Goal: Information Seeking & Learning: Learn about a topic

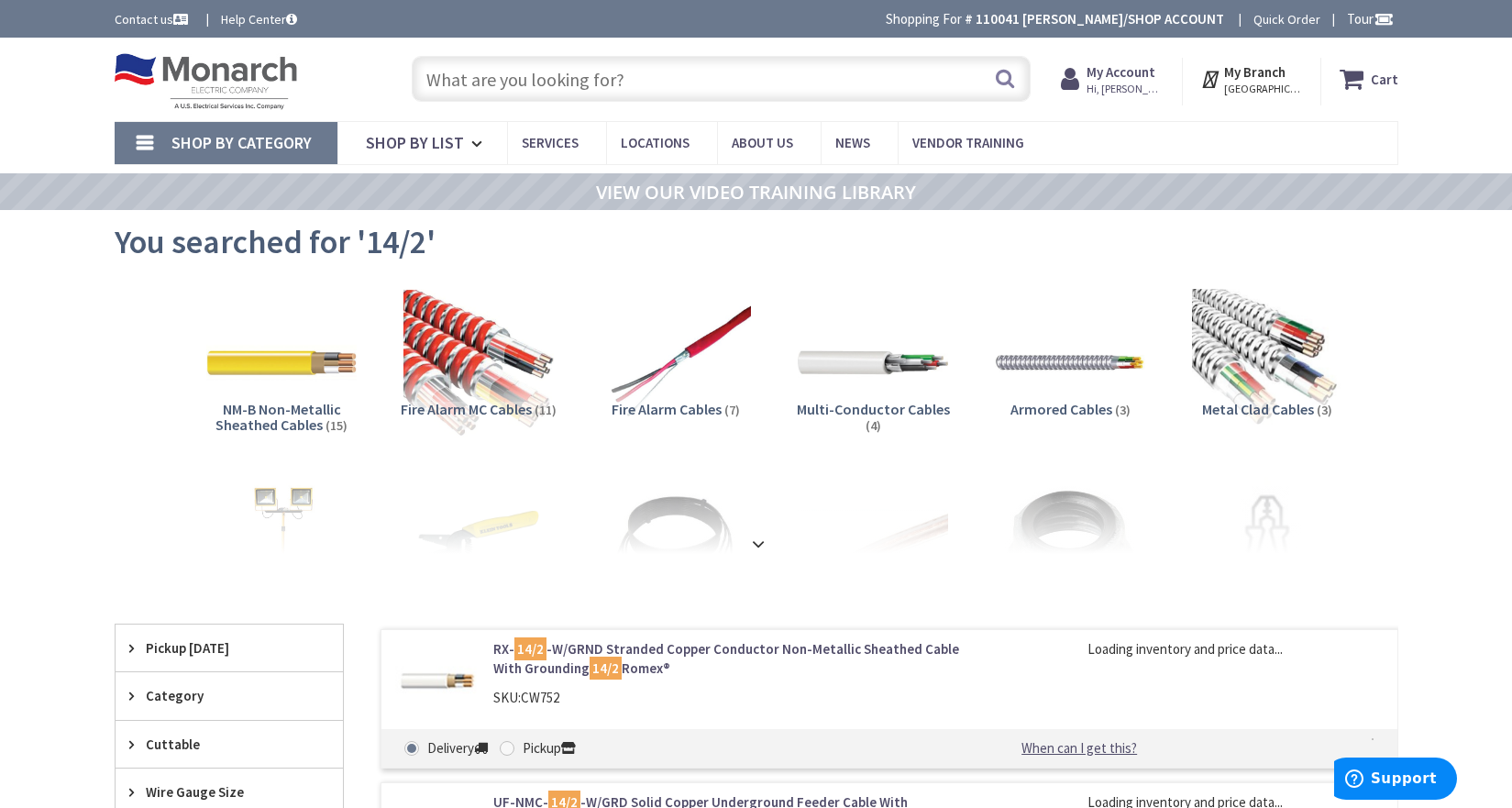
click at [627, 75] on input "text" at bounding box center [721, 79] width 619 height 46
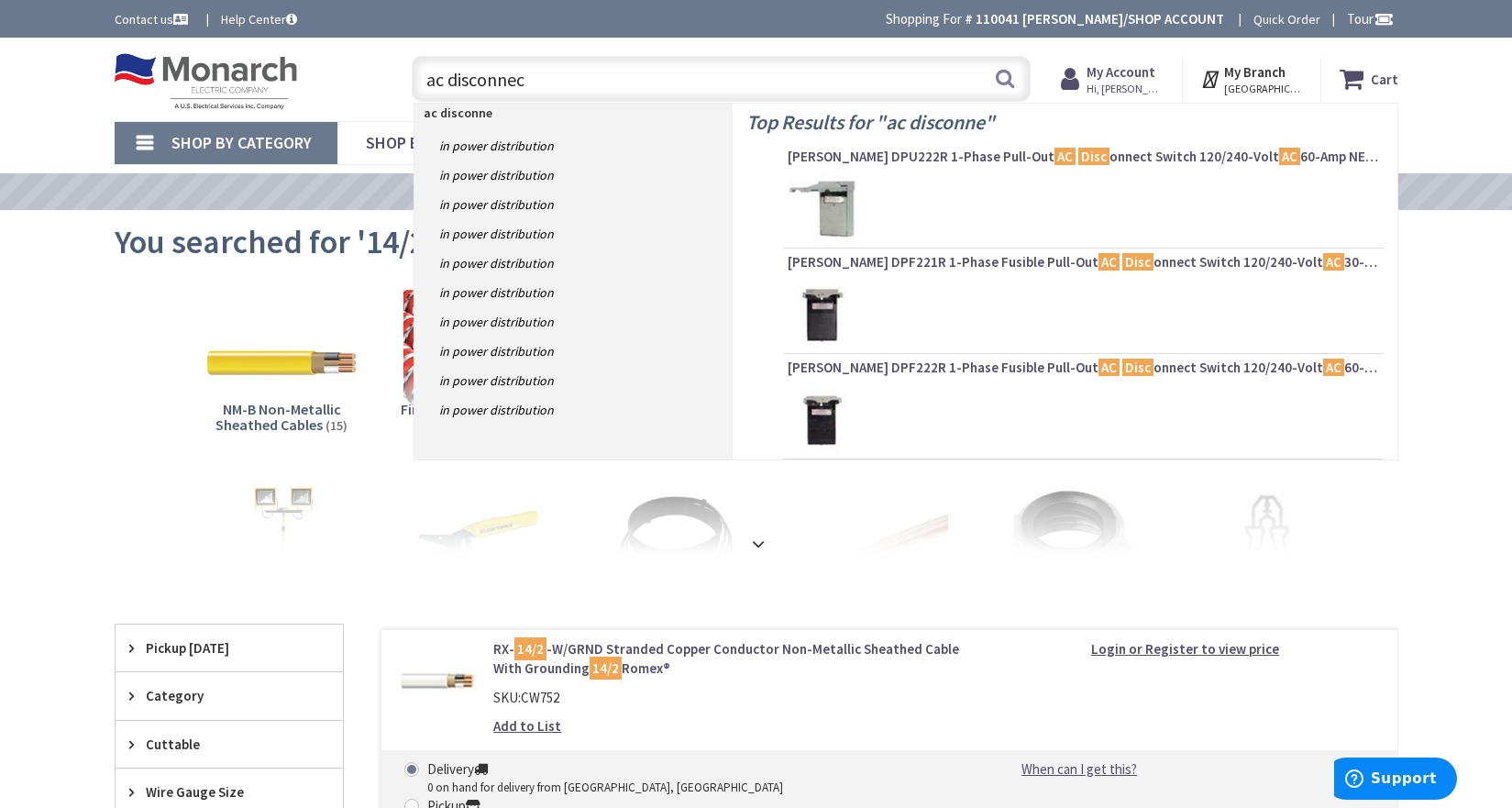
type input "ac disconnect"
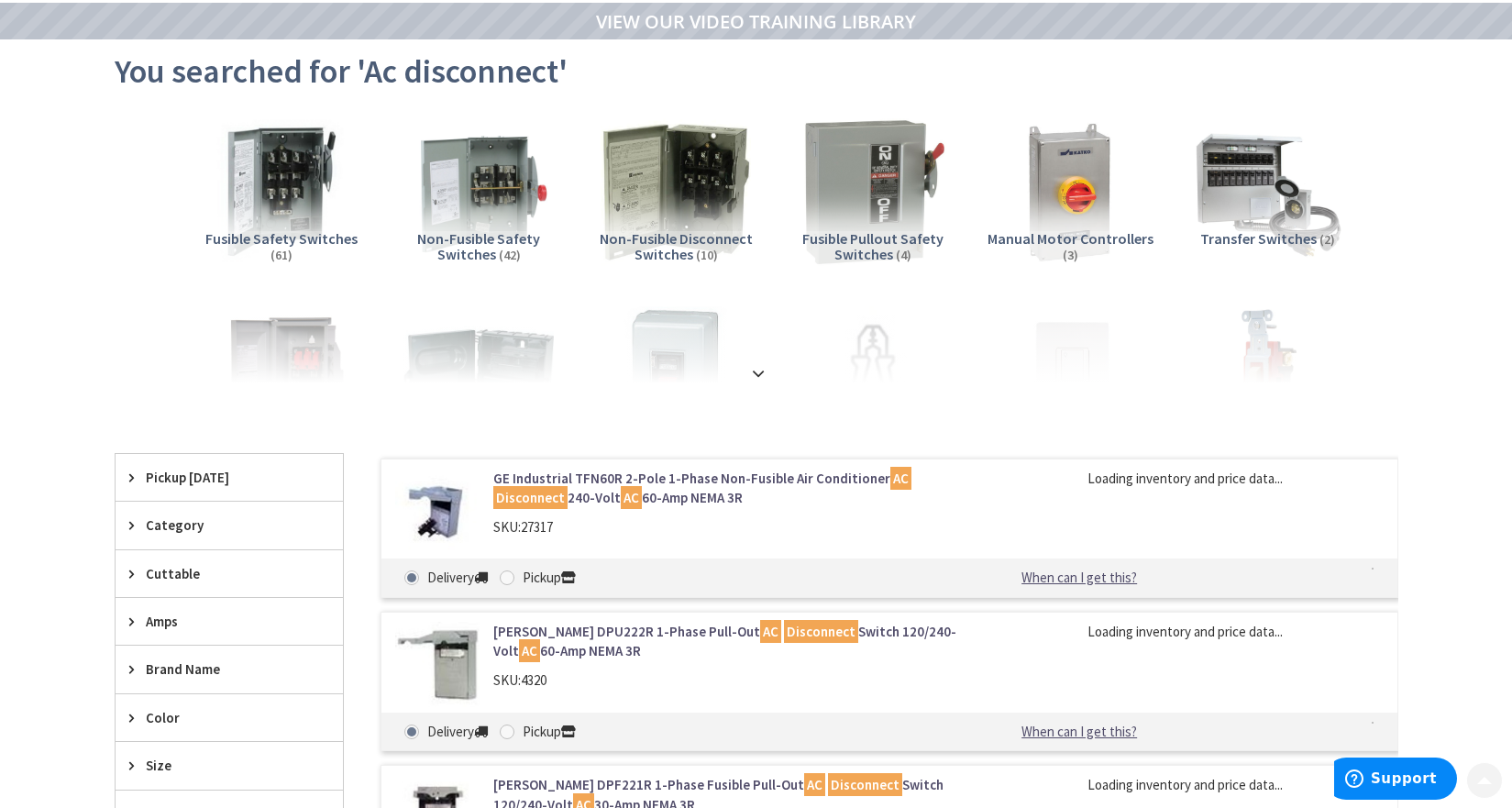
scroll to position [183, 0]
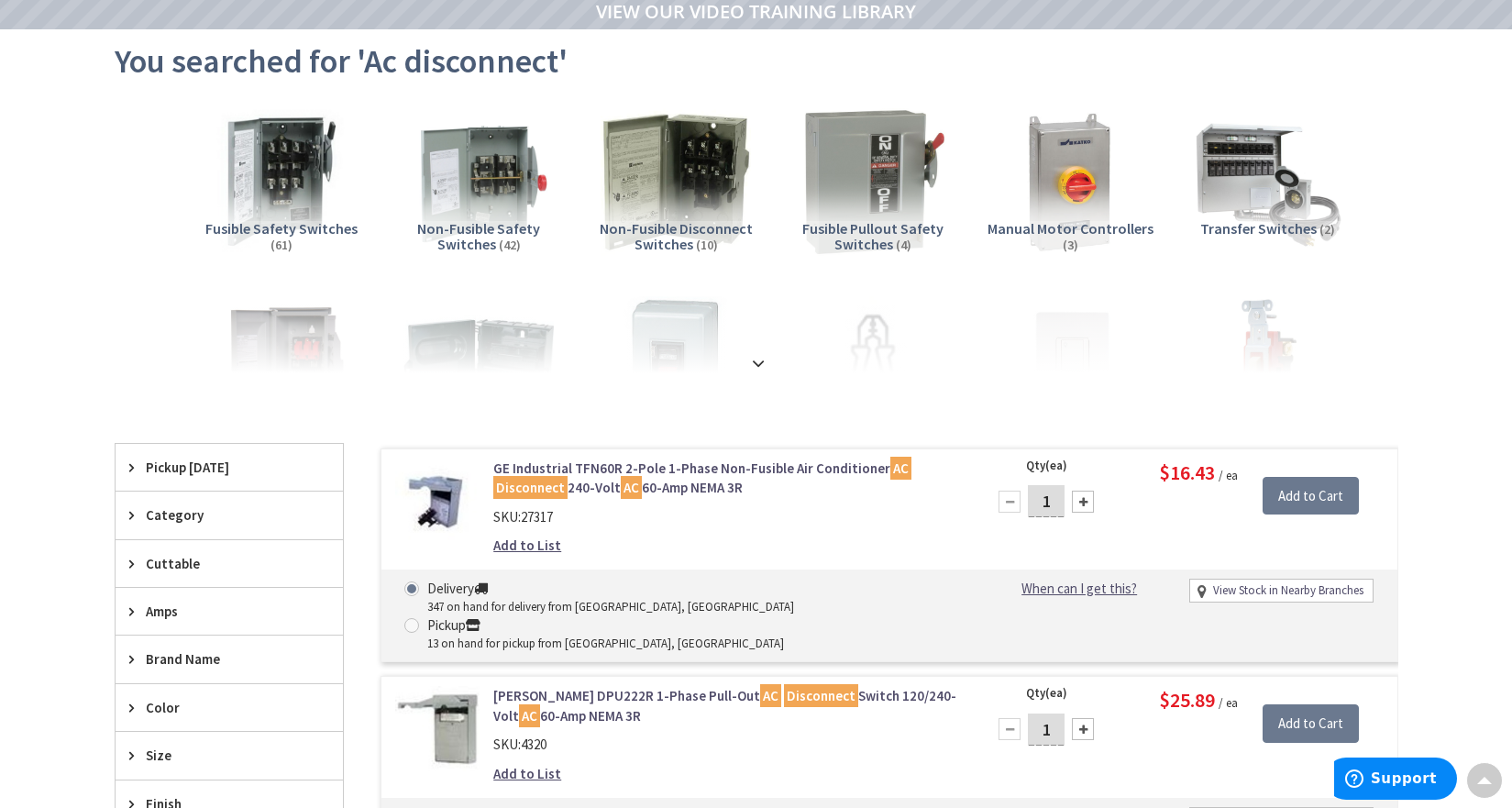
click at [441, 488] on img at bounding box center [437, 501] width 85 height 85
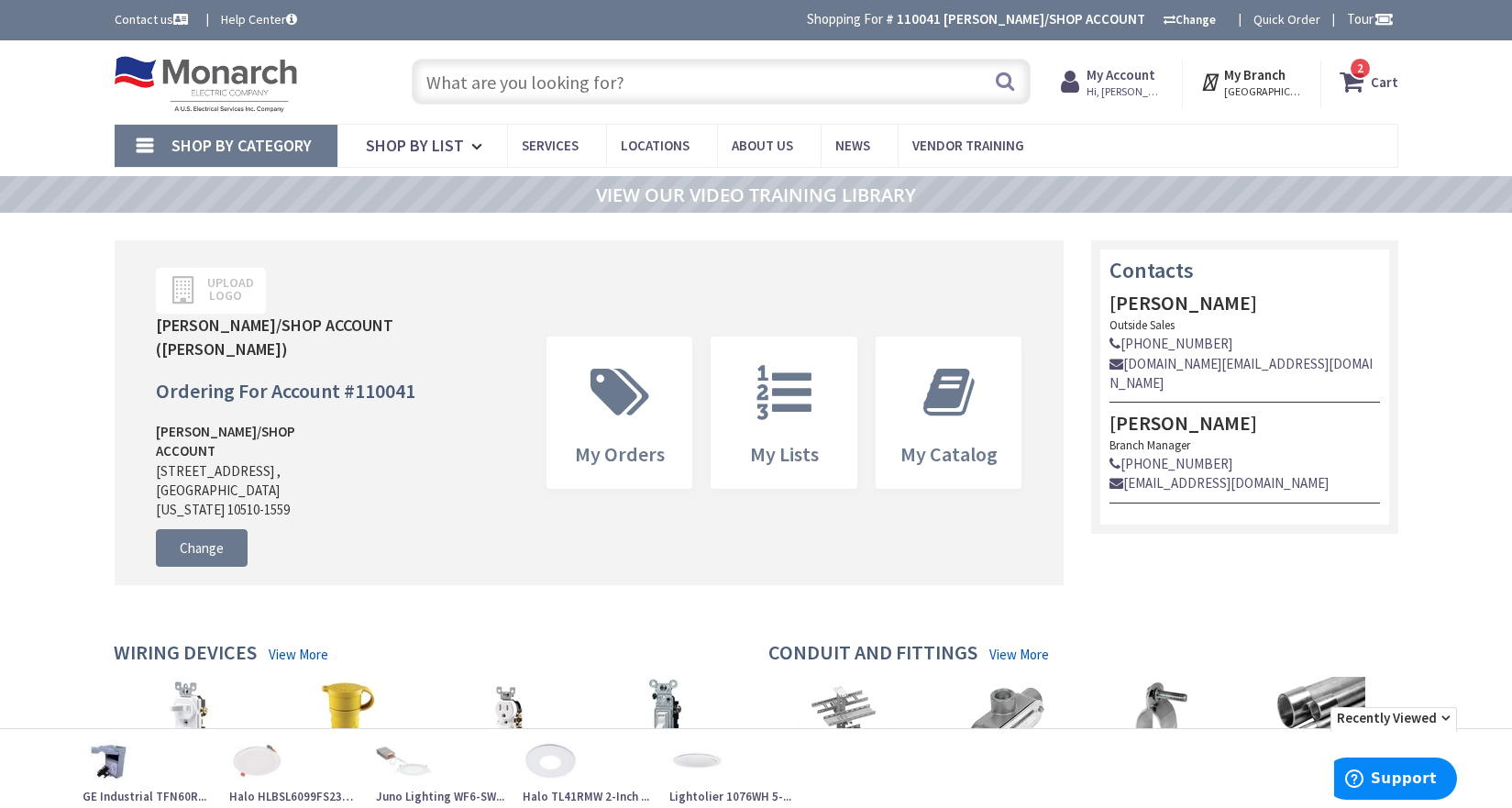
click at [507, 90] on input "text" at bounding box center [721, 82] width 619 height 46
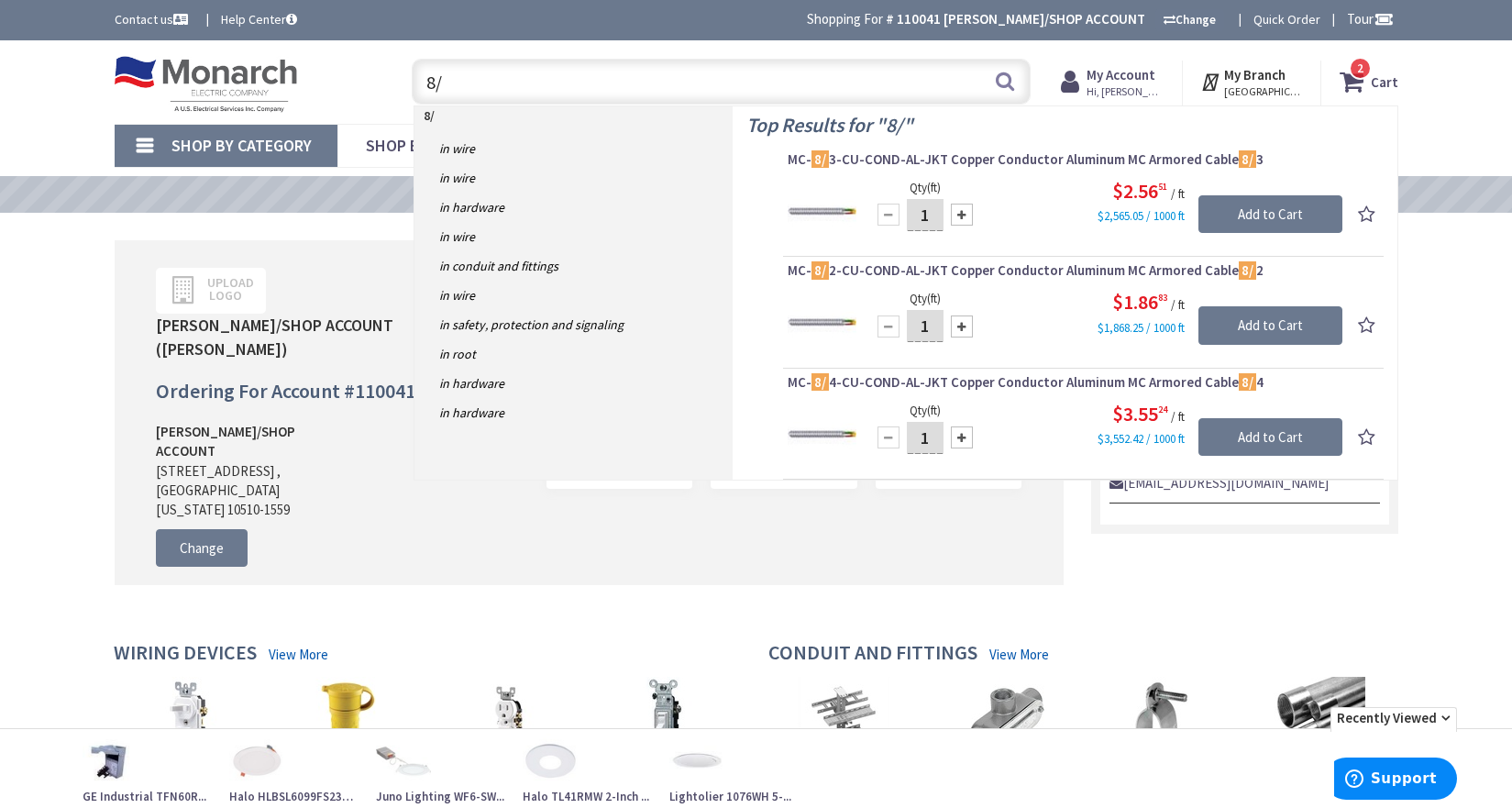
type input "8/2"
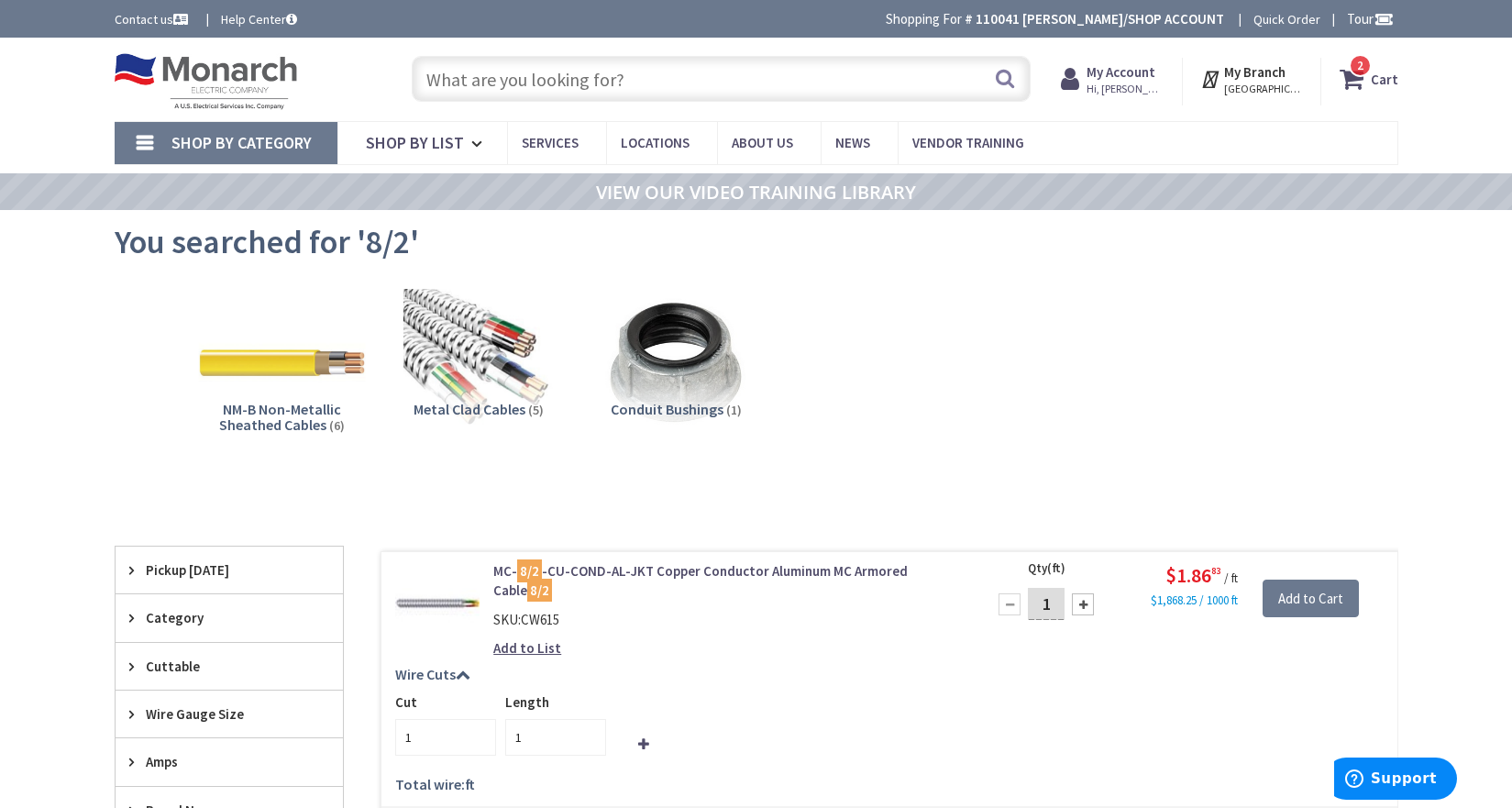
click at [301, 385] on img at bounding box center [280, 362] width 166 height 166
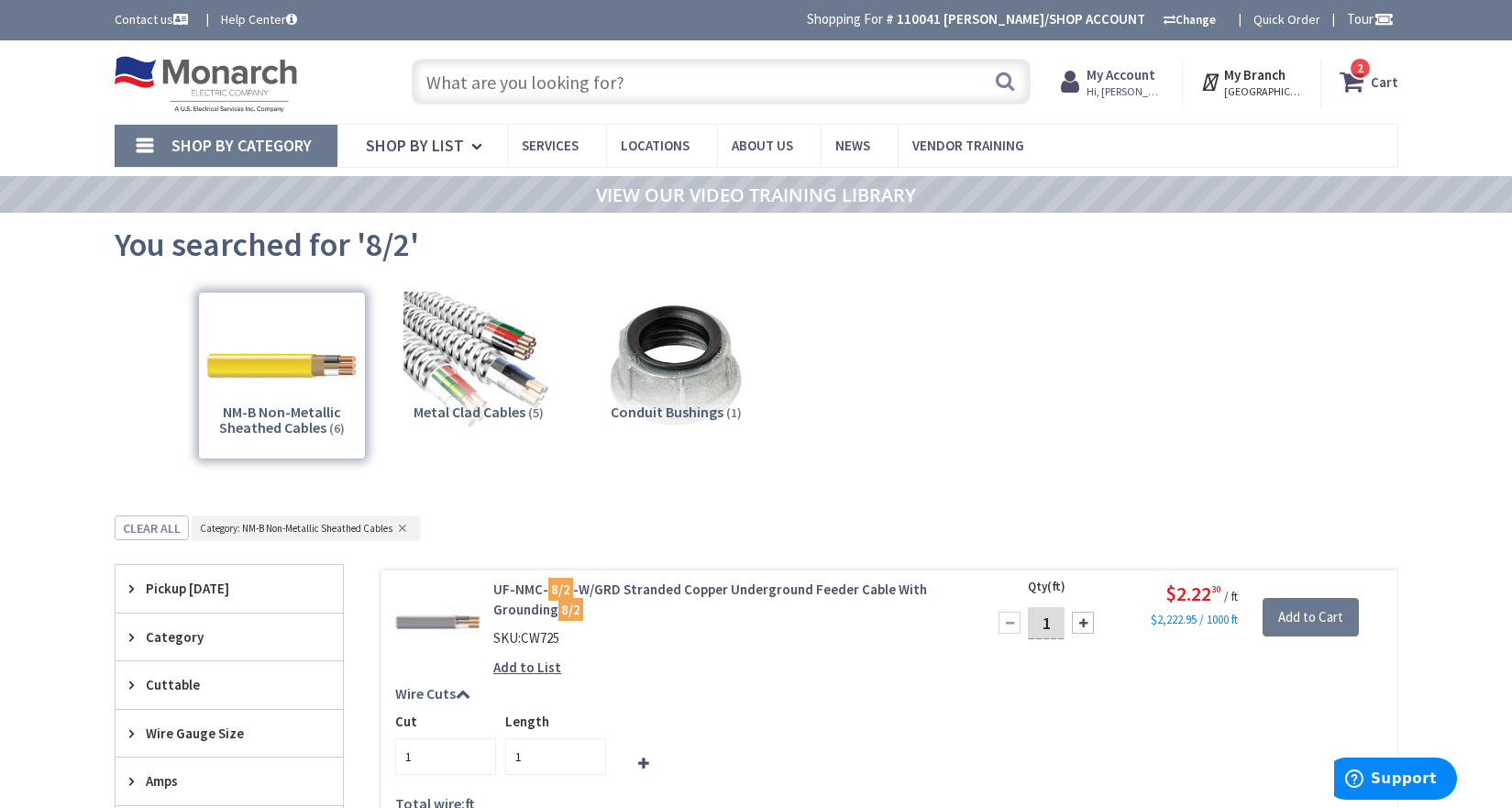
scroll to position [512, 0]
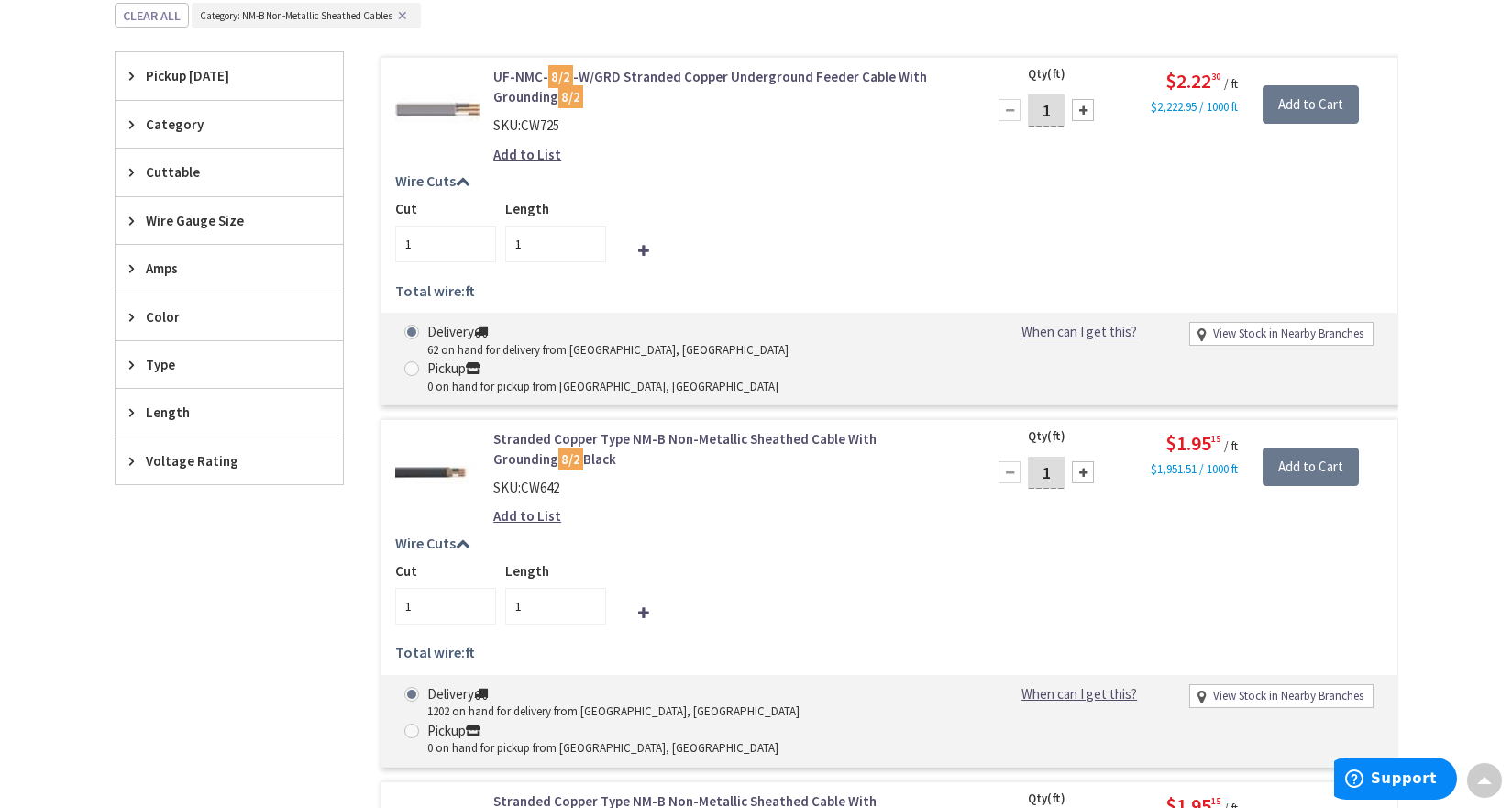
click at [174, 221] on span "Wire Gauge Size" at bounding box center [219, 221] width 149 height 20
click at [107, 300] on main "You searched for '8/2' View Subcategories NM-B Non-Metallic Sheathed Cables (6)…" at bounding box center [756, 601] width 1375 height 1802
click at [283, 599] on div "Filters 6 items Pickup Today Monroe Township, NJ (0 mi) (2) East Brunswick, NJ …" at bounding box center [229, 756] width 229 height 1409
click at [232, 285] on span "8 AWG, 10 AWG Ground" at bounding box center [229, 287] width 227 height 31
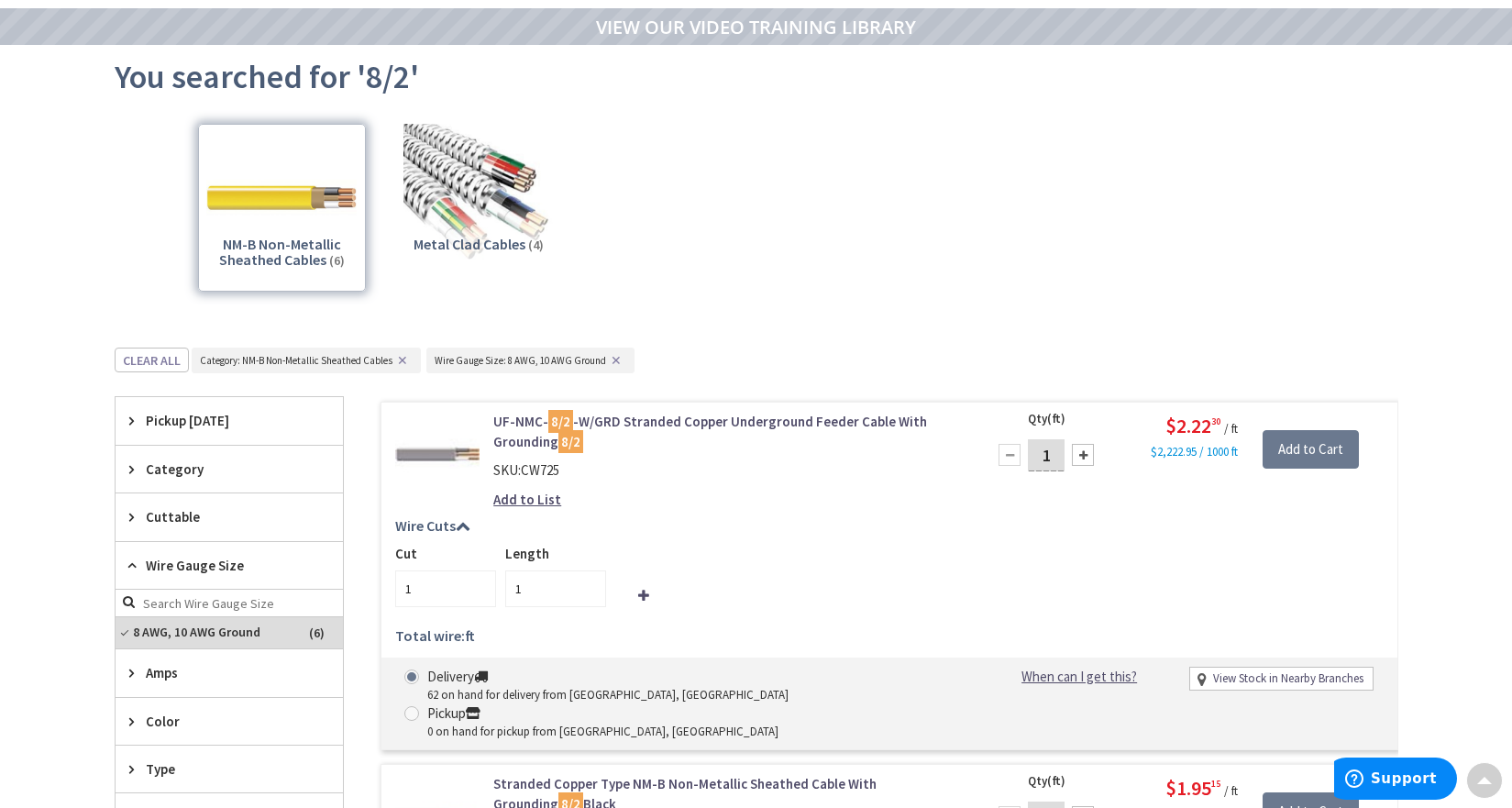
scroll to position [0, 0]
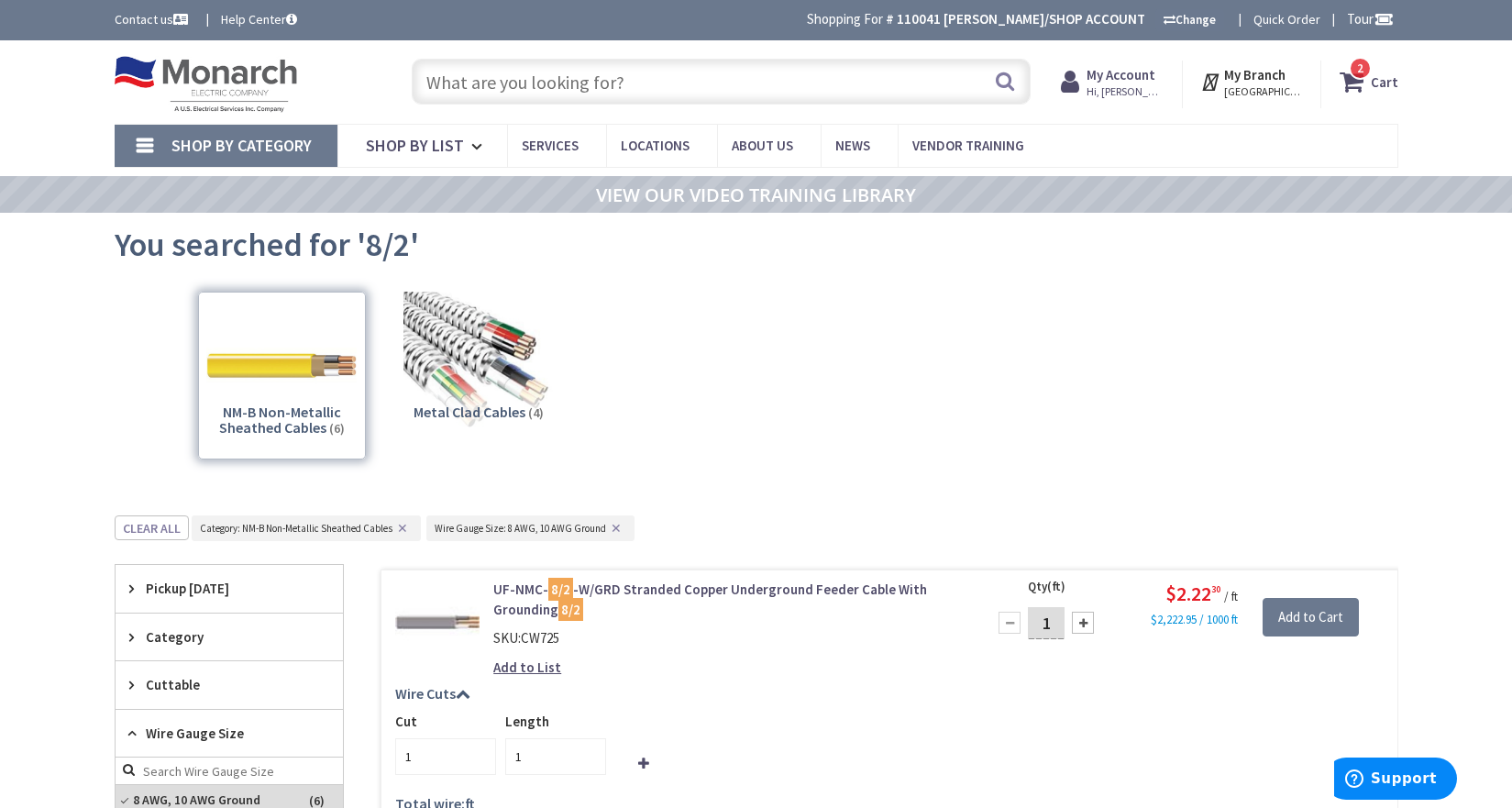
click at [576, 83] on input "text" at bounding box center [721, 82] width 619 height 46
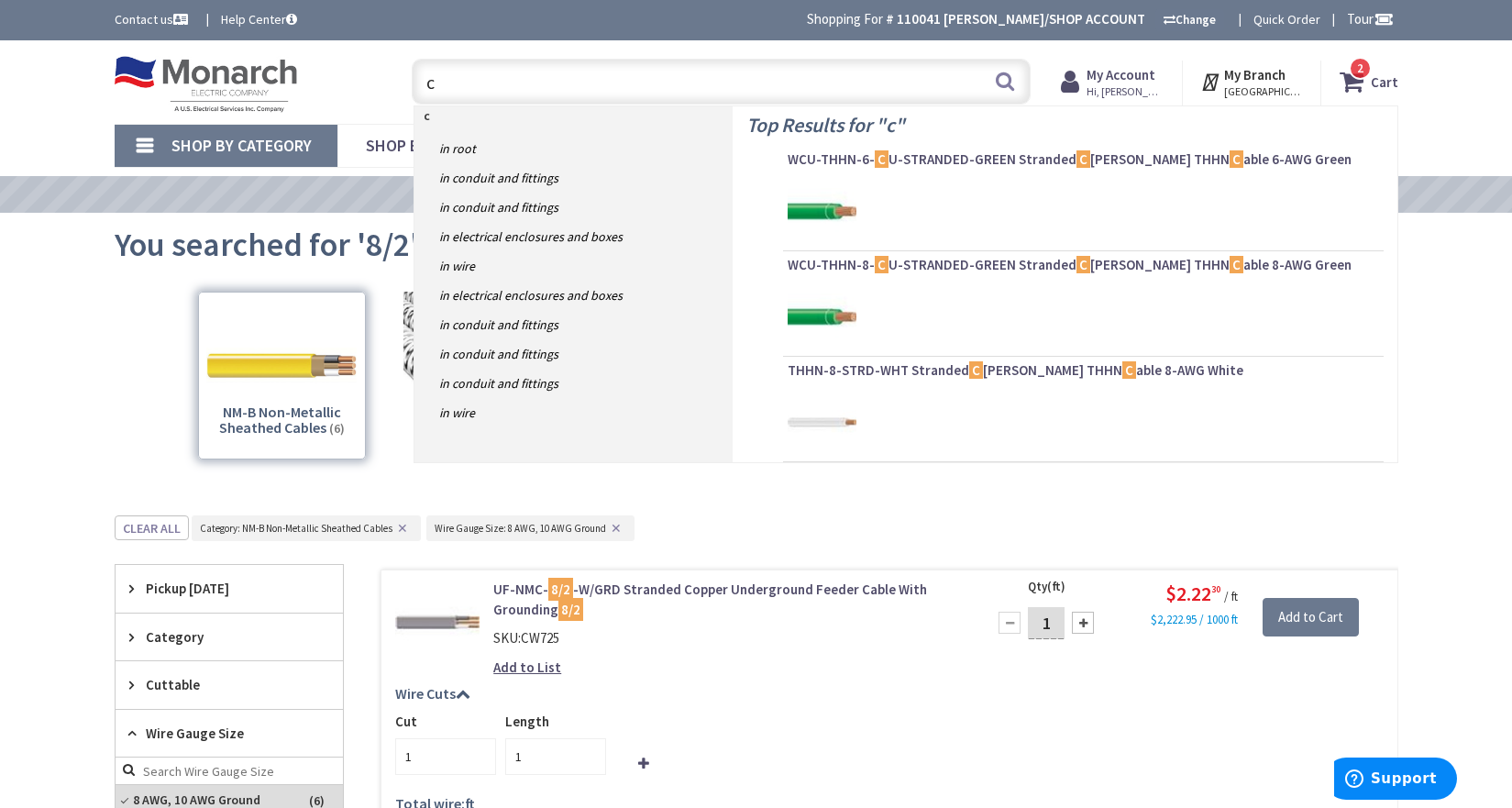
type input "cb"
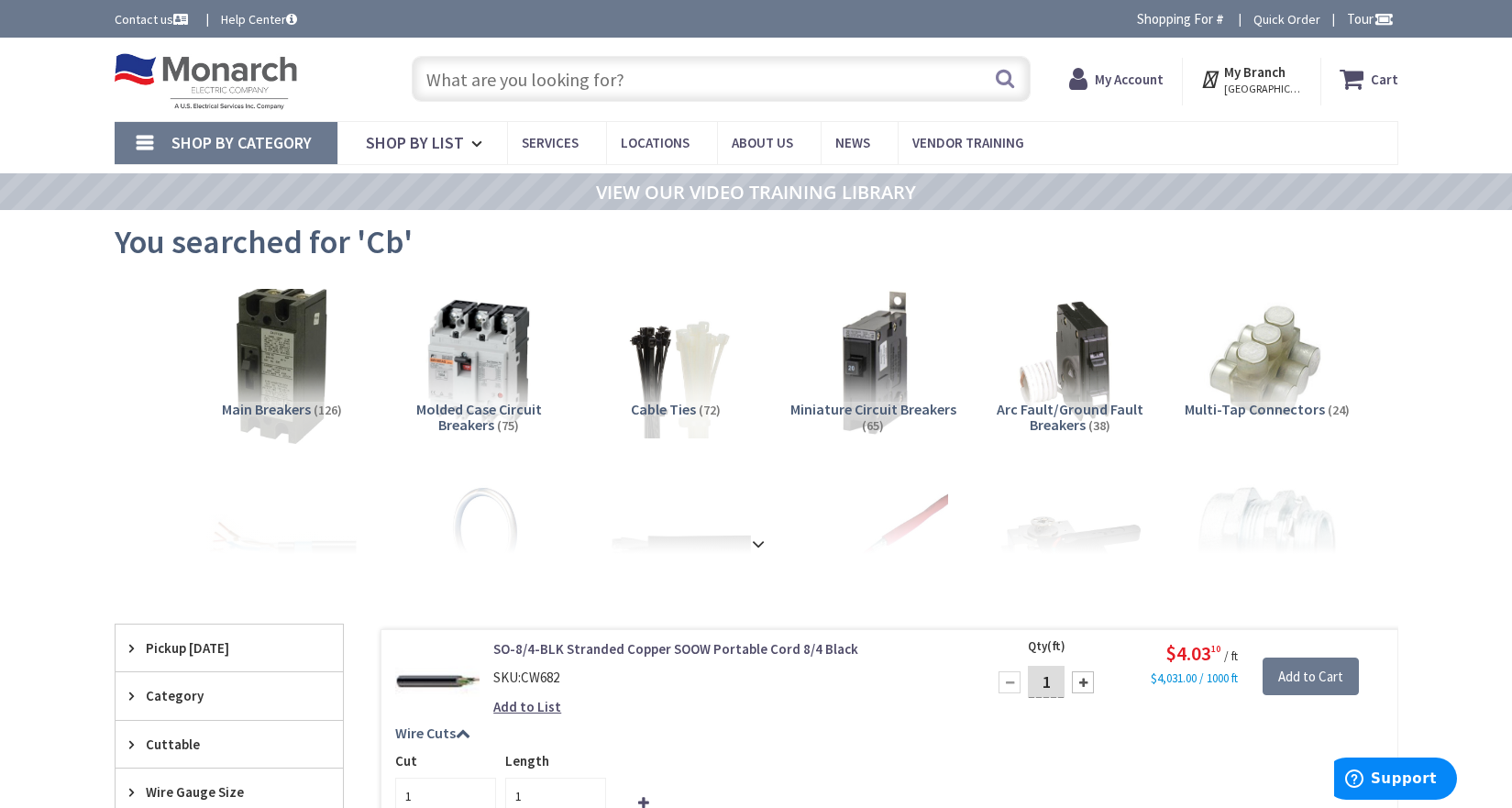
click at [267, 372] on img at bounding box center [280, 362] width 166 height 166
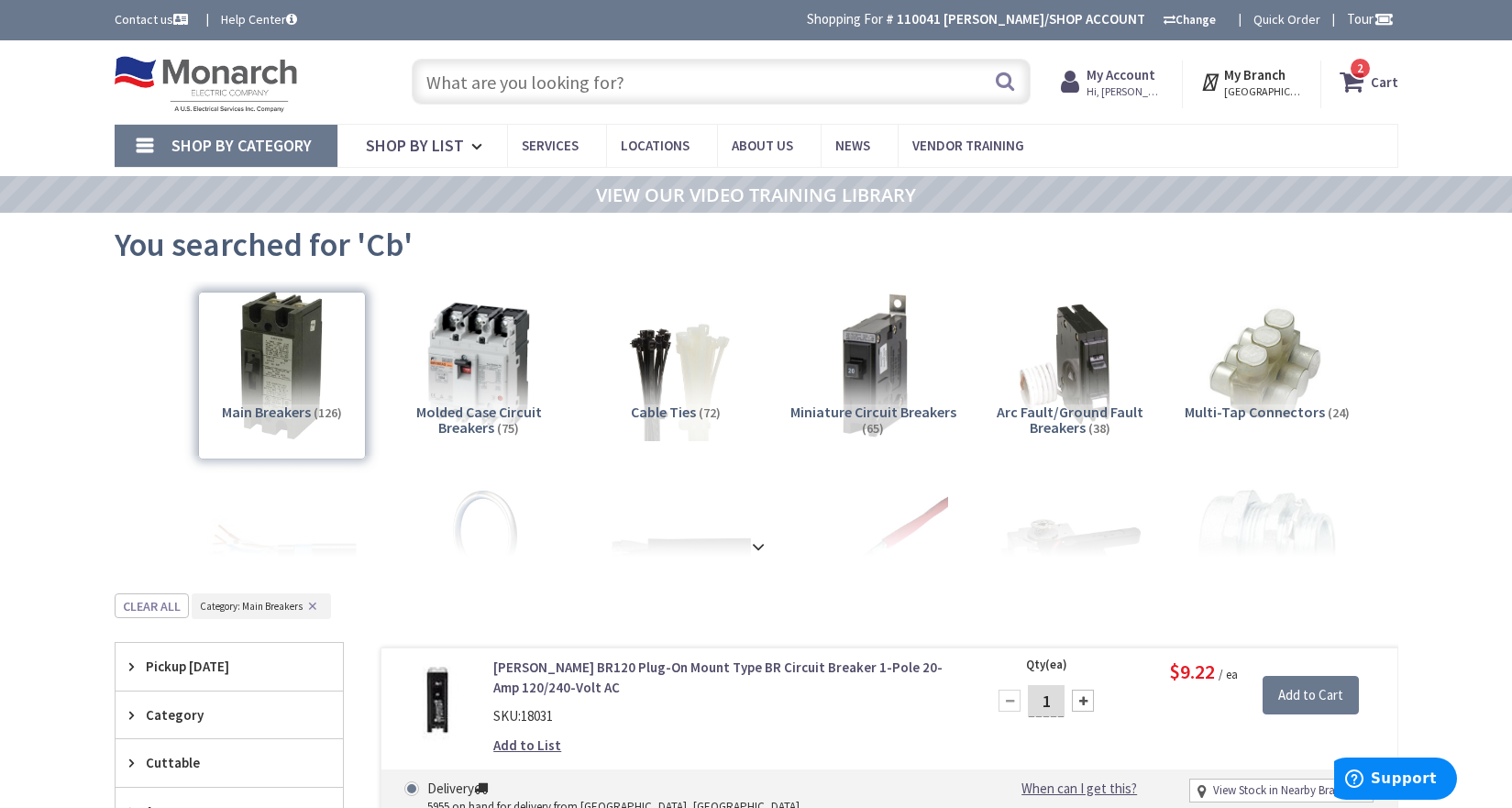
click at [627, 84] on input "text" at bounding box center [721, 82] width 619 height 46
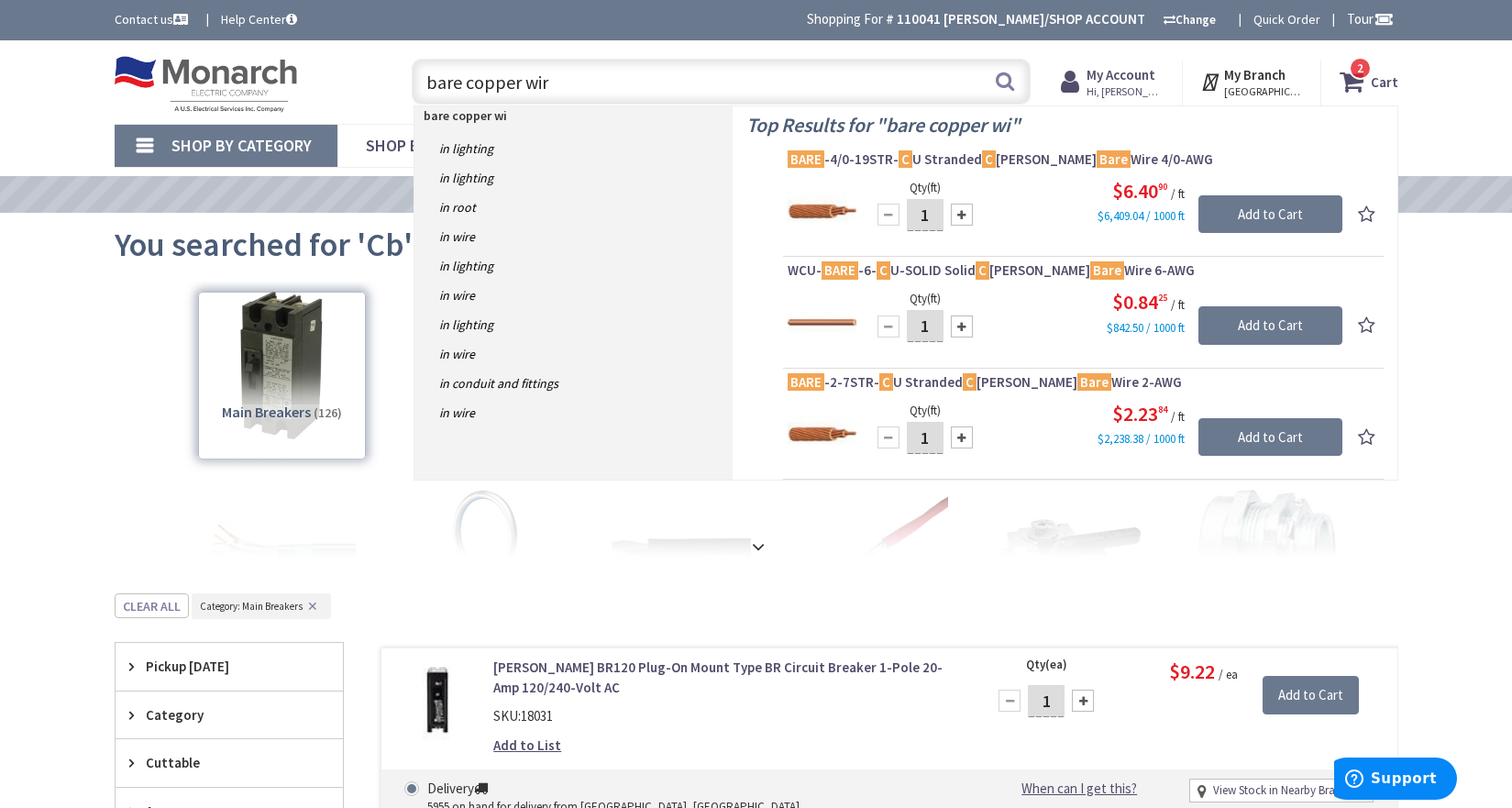
type input "bare copper wire"
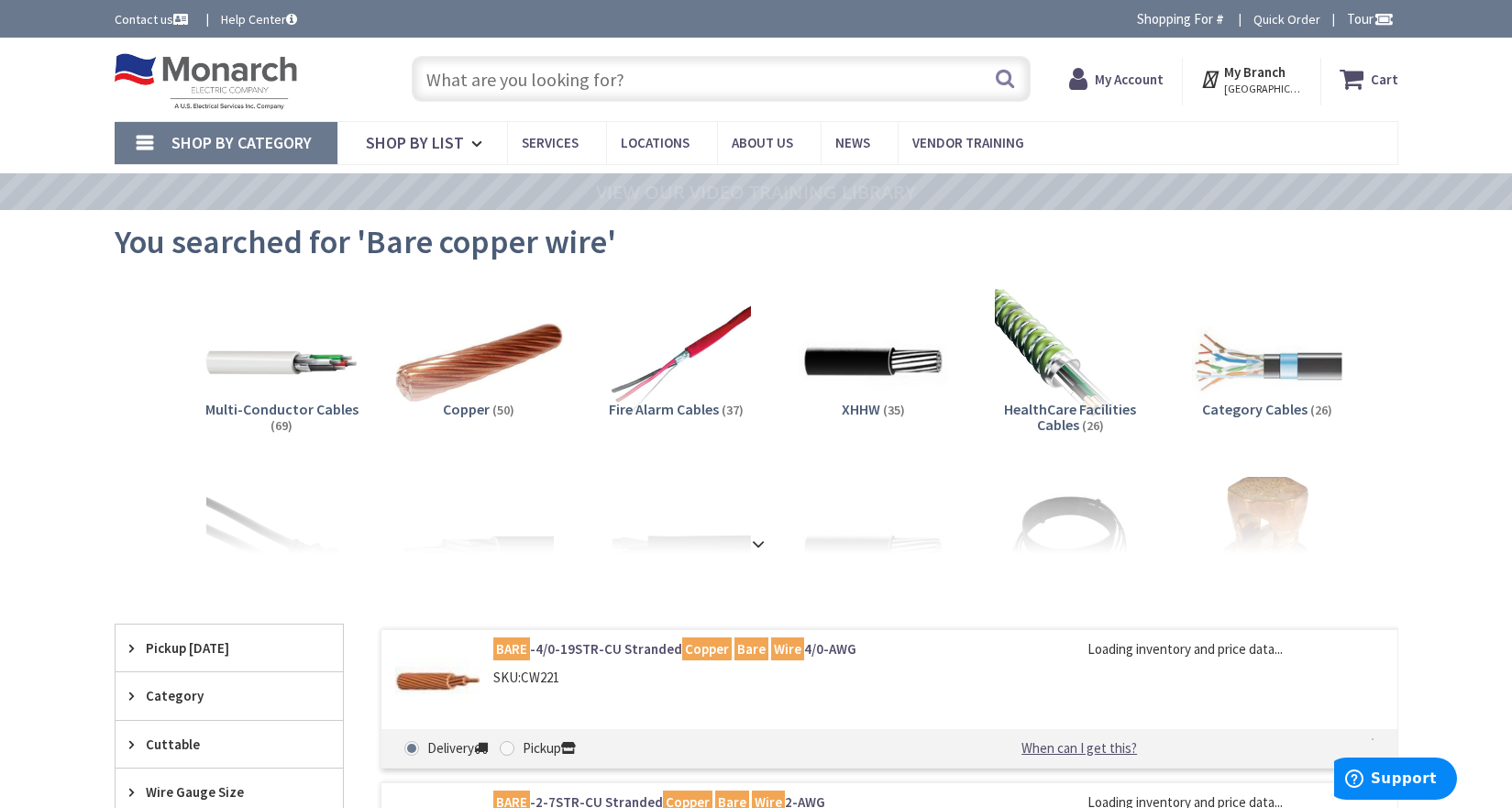
click at [472, 381] on img at bounding box center [477, 362] width 166 height 166
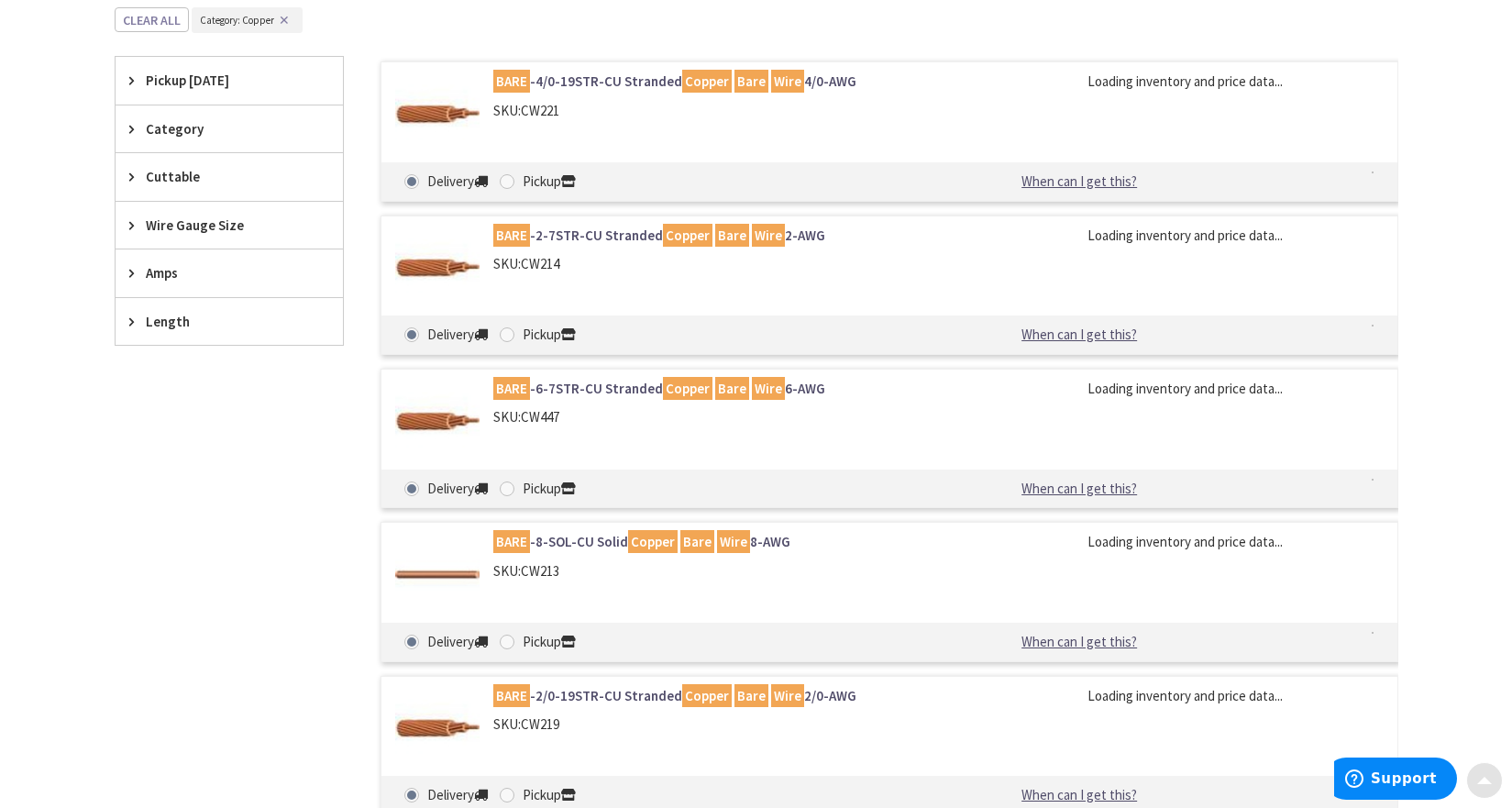
scroll to position [590, 0]
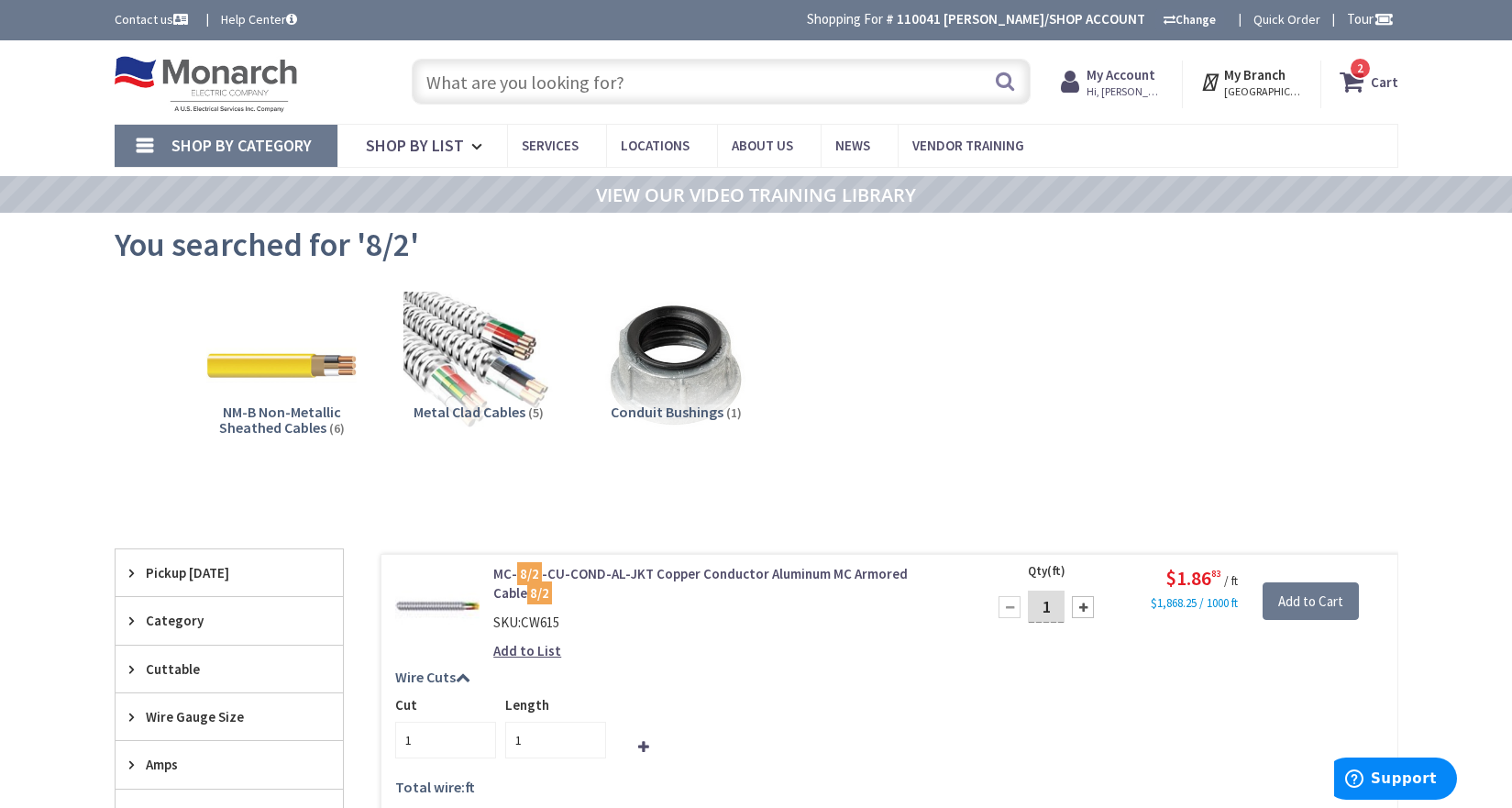
drag, startPoint x: 670, startPoint y: 92, endPoint x: 335, endPoint y: 101, distance: 335.1
click at [330, 102] on div "Toggle Nav Search 2 2 2 items Cart My Cart 2" at bounding box center [757, 82] width 1311 height 61
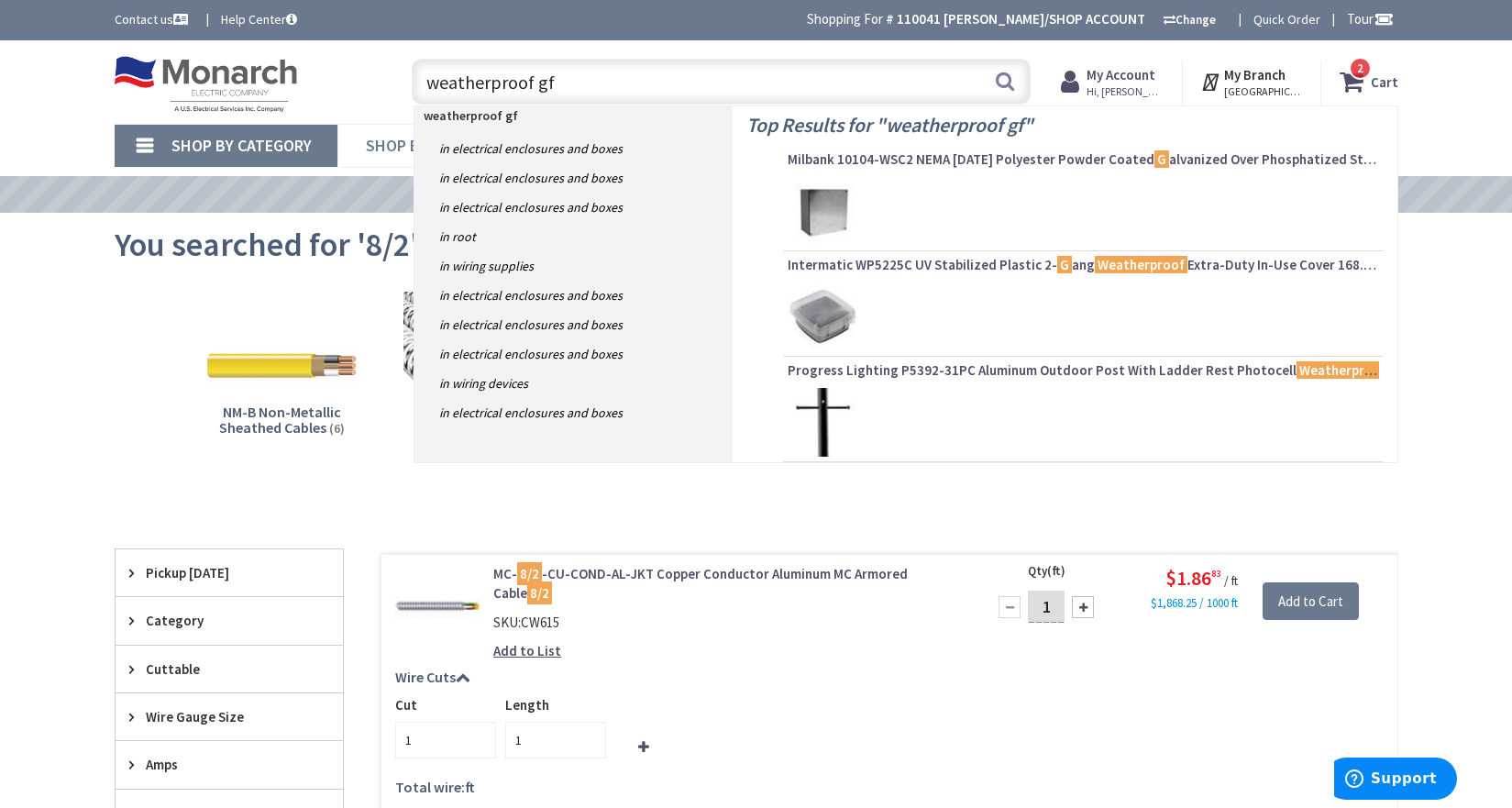
type input "weatherproof gfi"
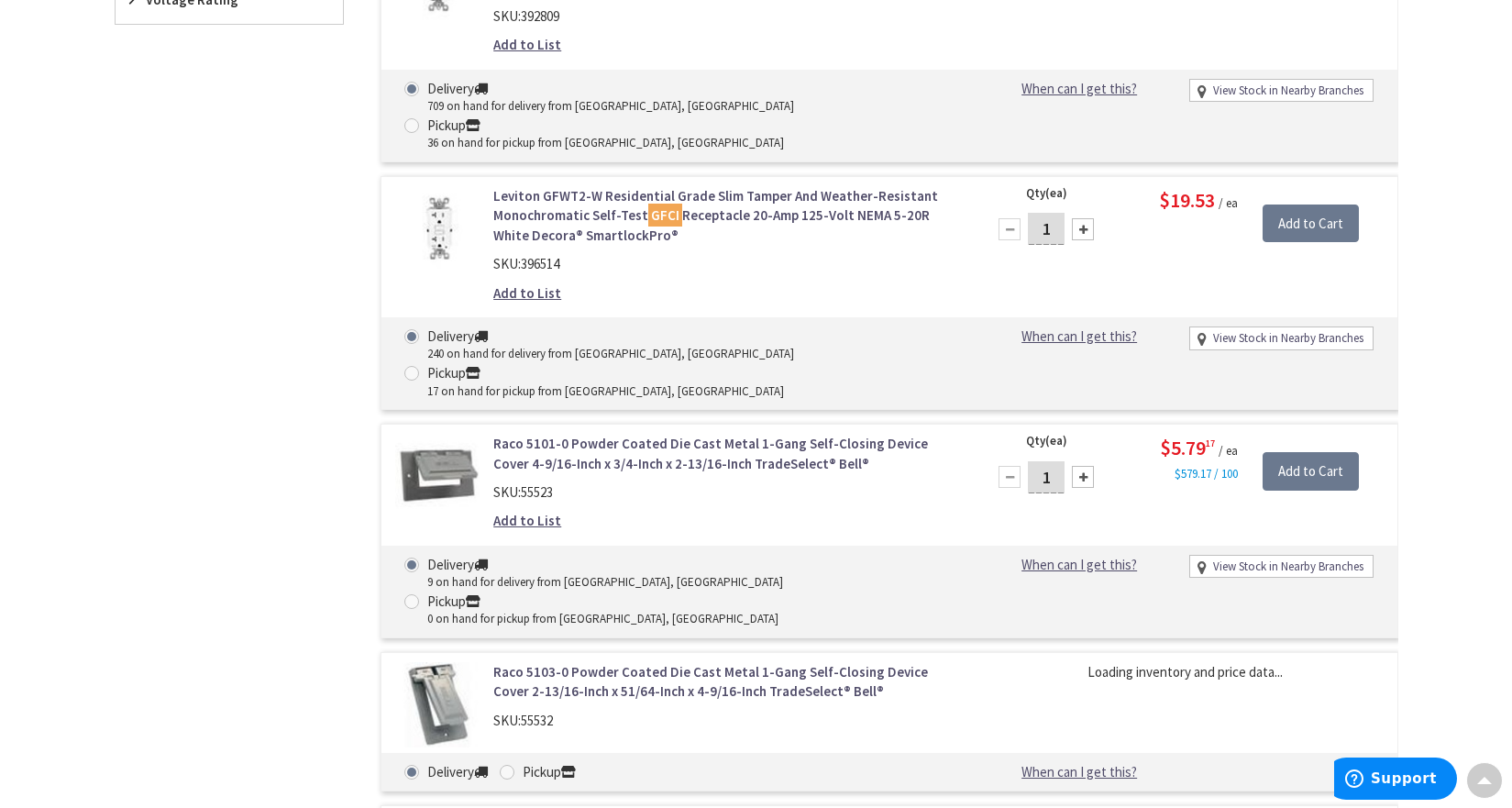
scroll to position [1104, 0]
